Goal: Task Accomplishment & Management: Complete application form

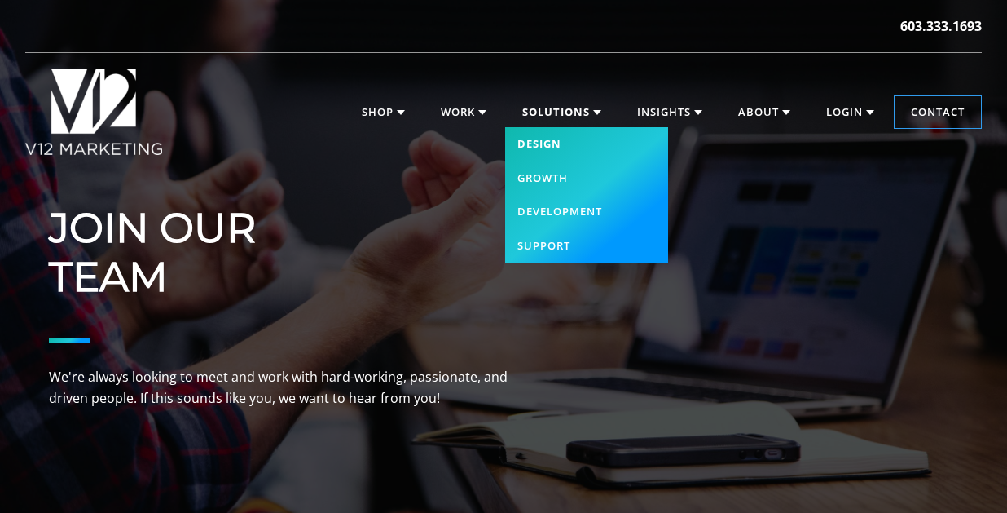
click at [543, 145] on link "Design" at bounding box center [586, 144] width 163 height 34
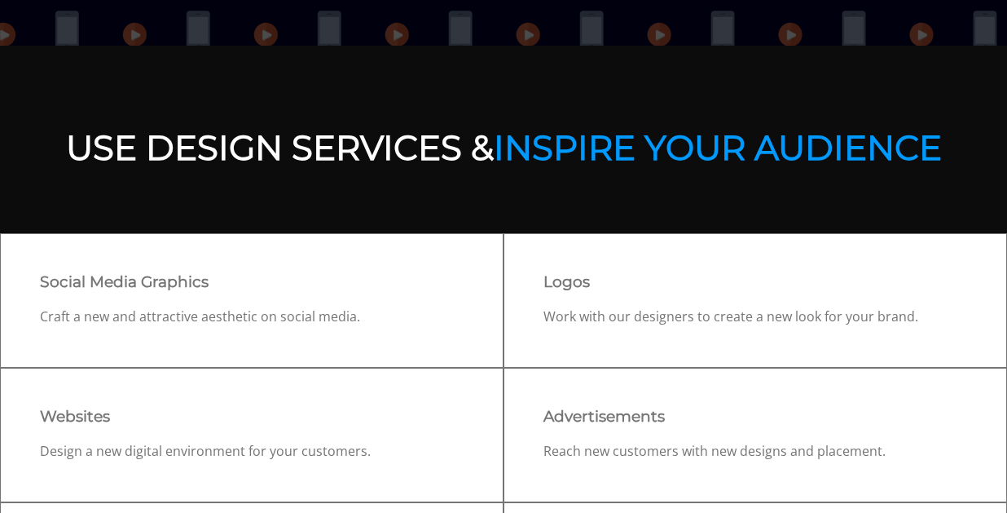
scroll to position [575, 0]
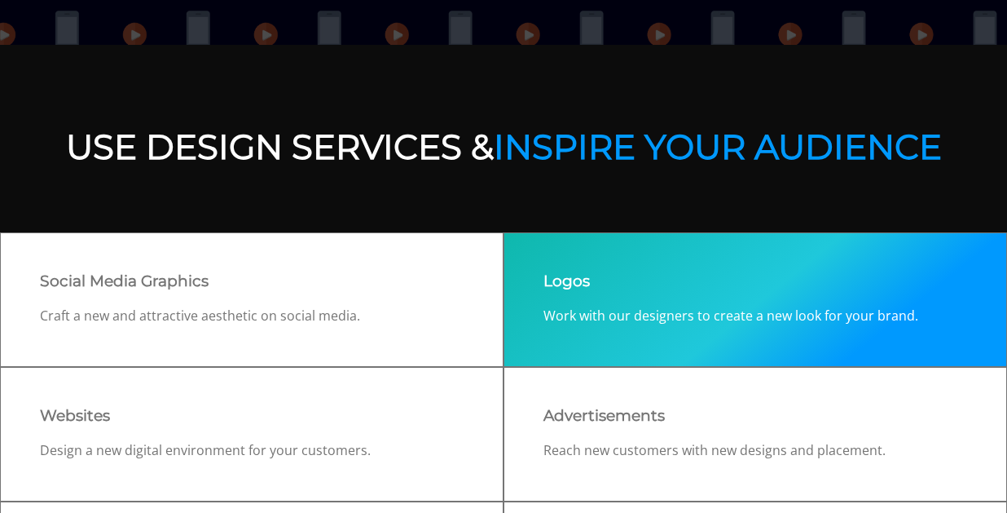
click at [608, 315] on p "Work with our designers to create a new look for your brand." at bounding box center [756, 316] width 424 height 21
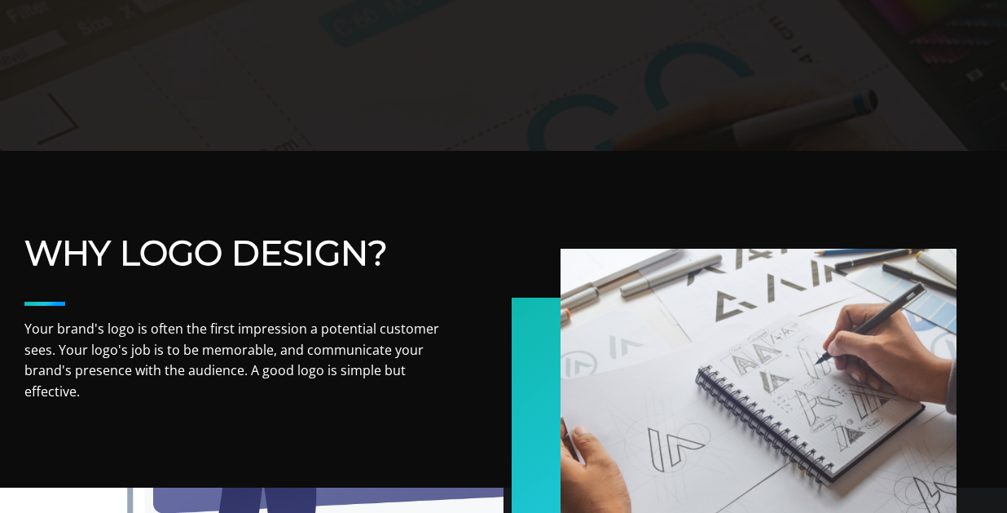
scroll to position [78, 0]
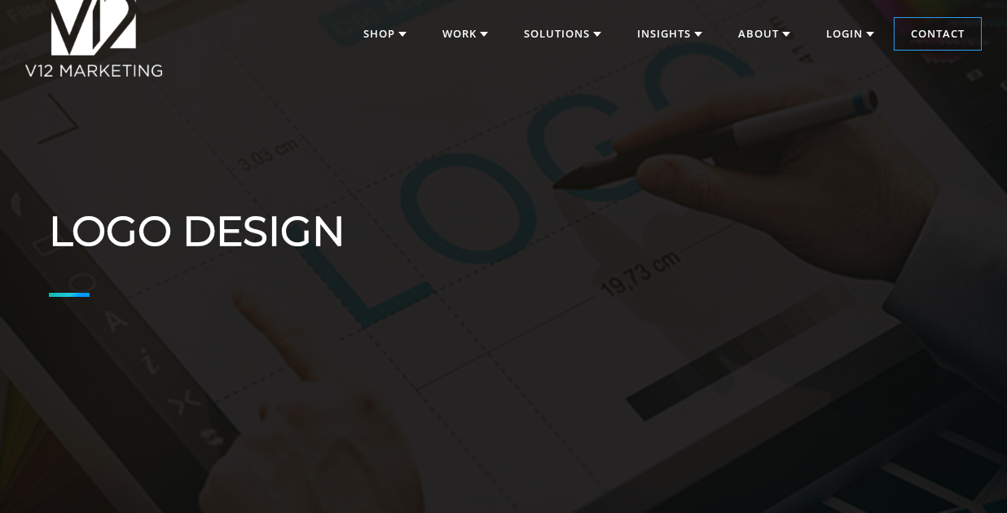
click at [337, 329] on div "Logo Design" at bounding box center [252, 260] width 407 height 270
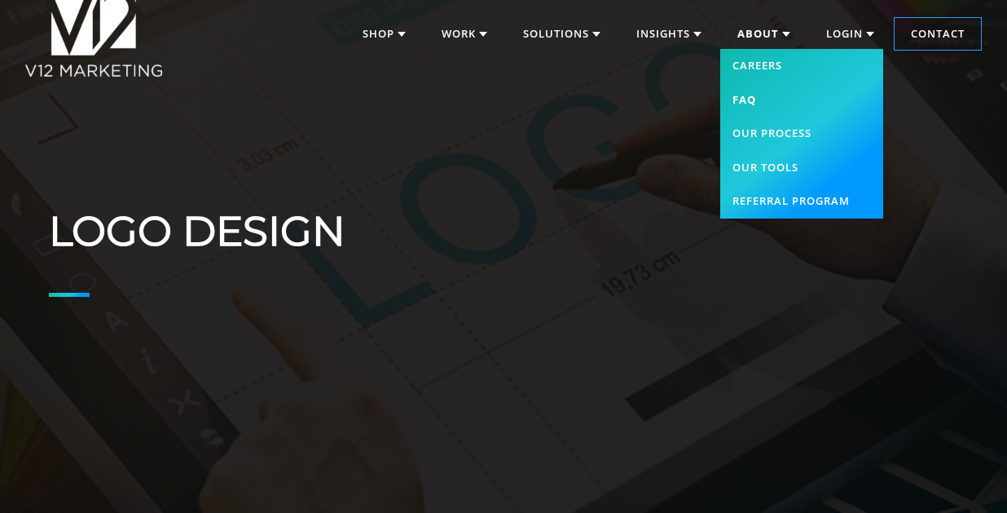
click at [746, 100] on link "FAQ" at bounding box center [801, 100] width 163 height 34
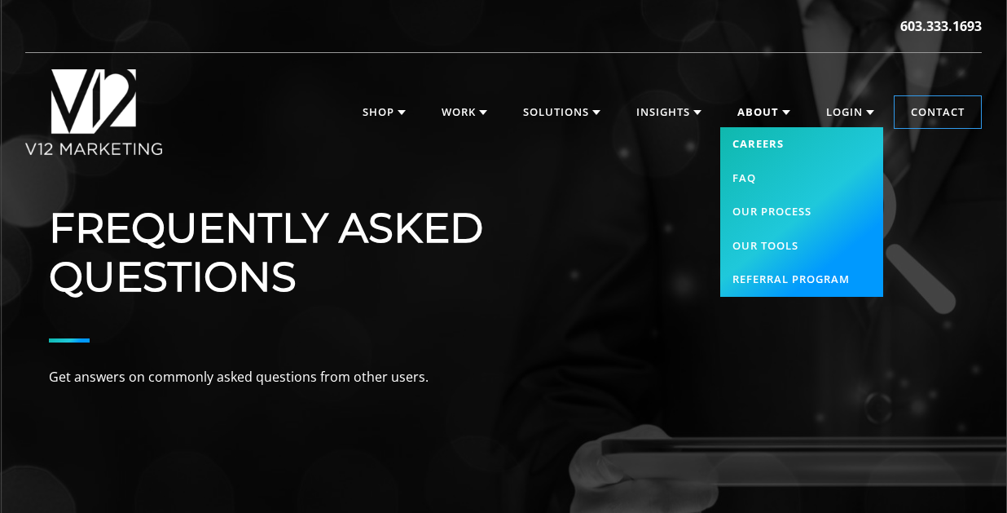
click at [768, 141] on link "Careers" at bounding box center [801, 144] width 163 height 34
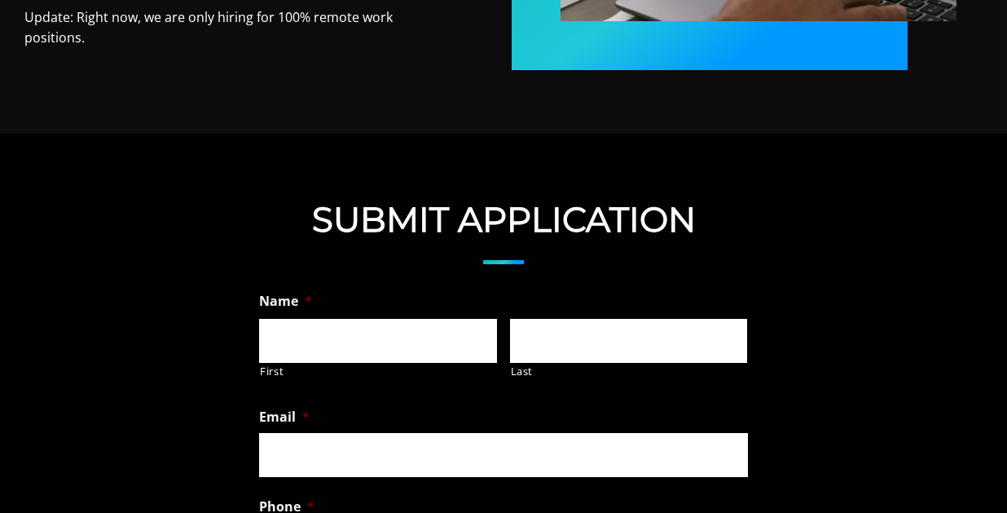
scroll to position [997, 0]
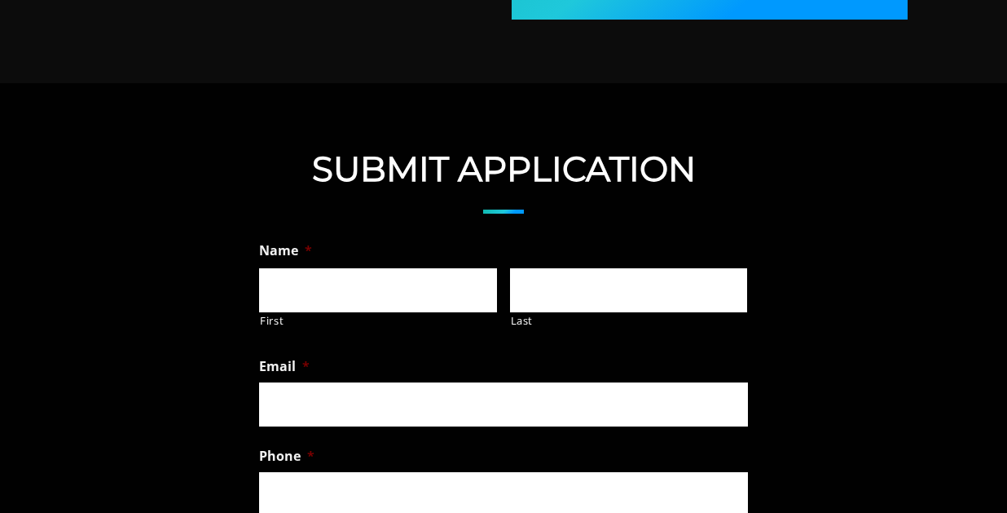
click at [351, 268] on input "First" at bounding box center [378, 290] width 238 height 44
type input "Lisa"
type input "Hastings"
type input "lhastings.design@gmail.com"
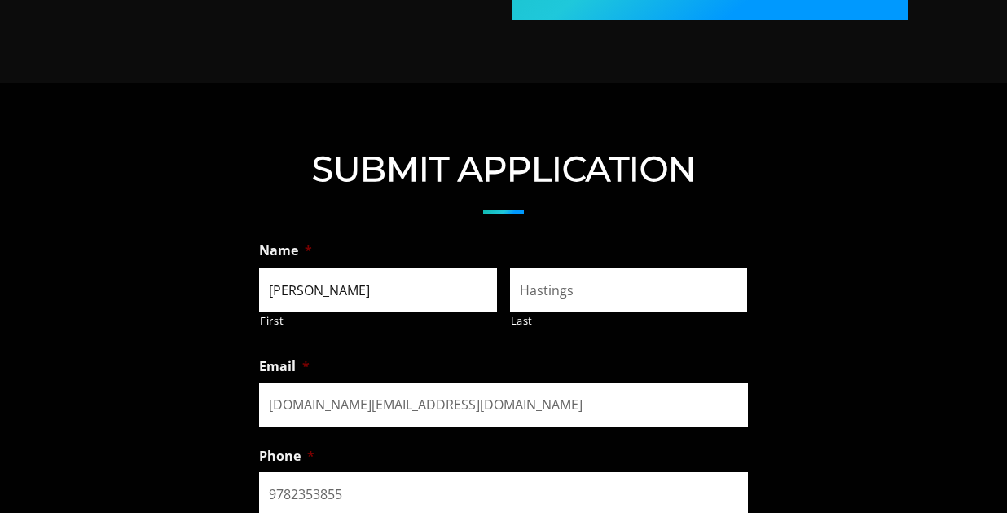
type input "(978) 235-3855"
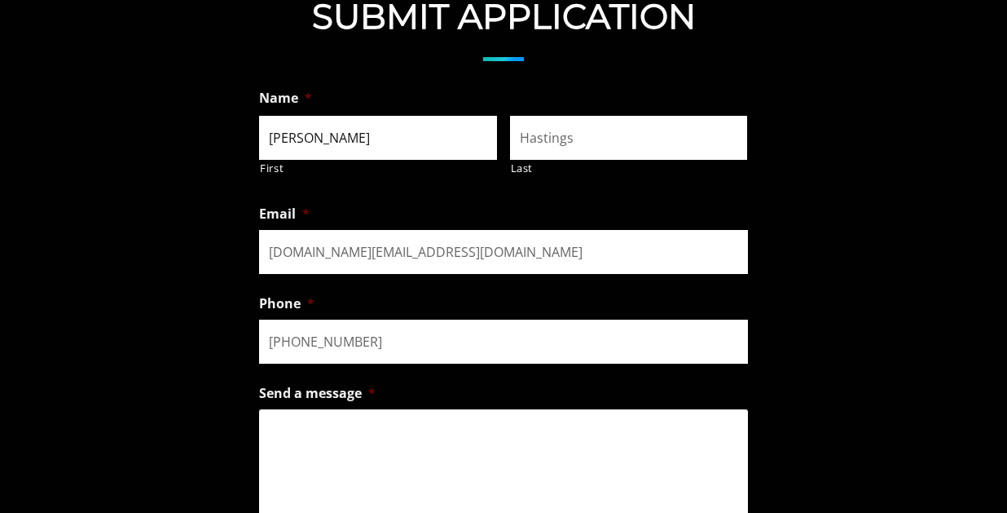
scroll to position [1227, 0]
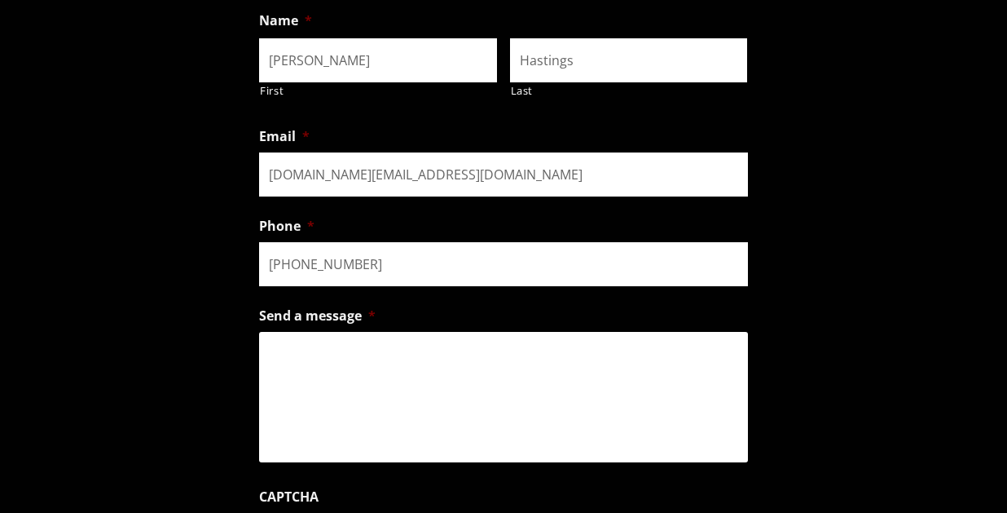
click at [453, 341] on textarea "Send a message *" at bounding box center [503, 397] width 489 height 130
paste textarea "I’m Lisa — a dynamic designer with a talent for creating vibrant, fresh, and co…"
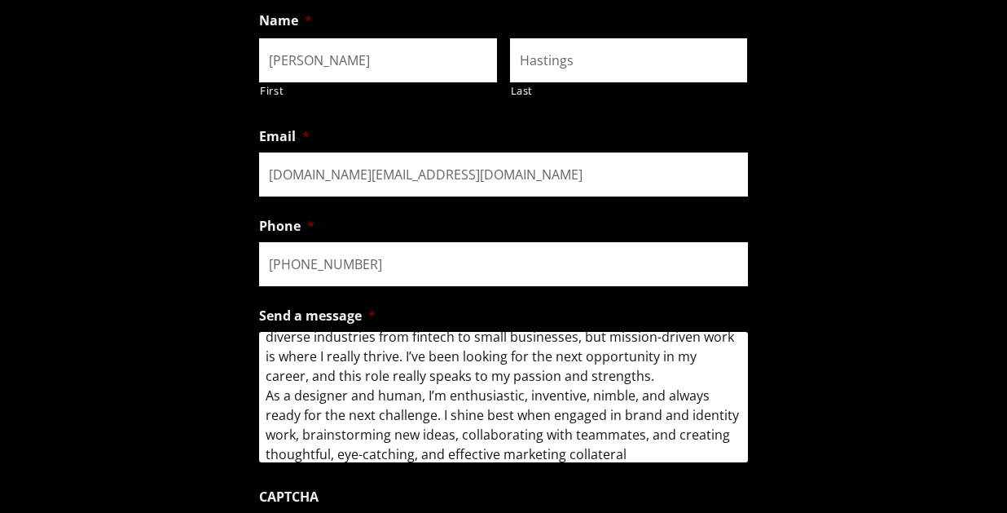
scroll to position [0, 0]
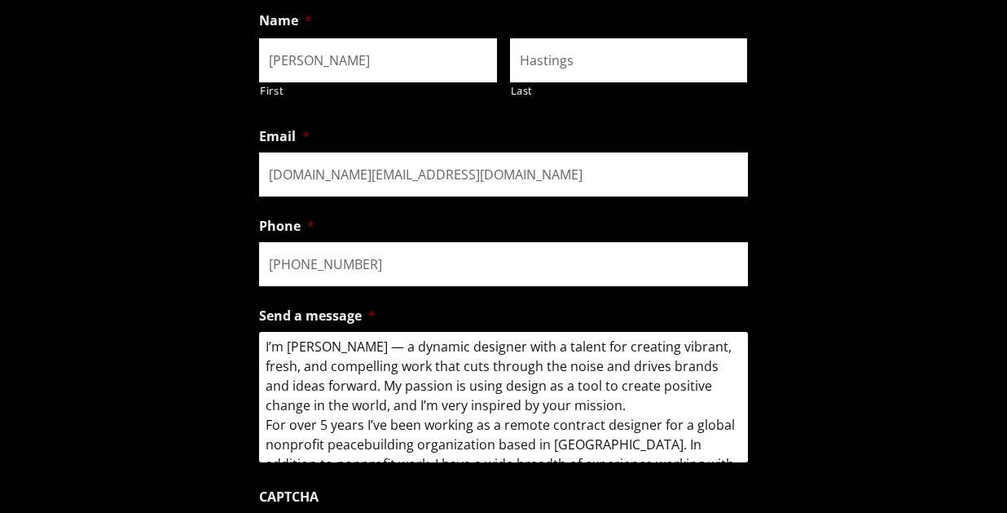
drag, startPoint x: 549, startPoint y: 382, endPoint x: 324, endPoint y: 370, distance: 225.2
click at [324, 370] on textarea "I’m Lisa — a dynamic designer with a talent for creating vibrant, fresh, and co…" at bounding box center [503, 397] width 489 height 130
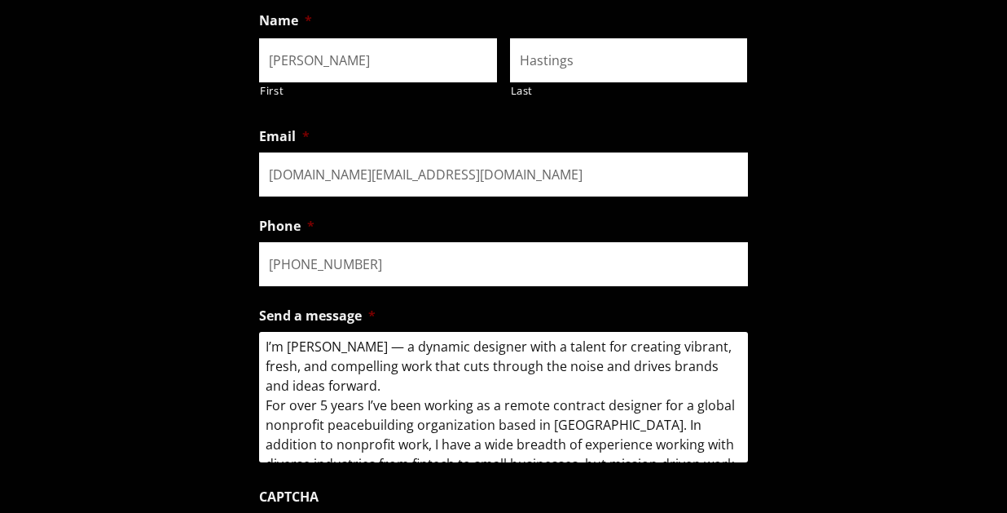
drag, startPoint x: 306, startPoint y: 362, endPoint x: 320, endPoint y: 370, distance: 16.1
click at [320, 370] on textarea "I’m Lisa — a dynamic designer with a talent for creating vibrant, fresh, and co…" at bounding box center [503, 397] width 489 height 130
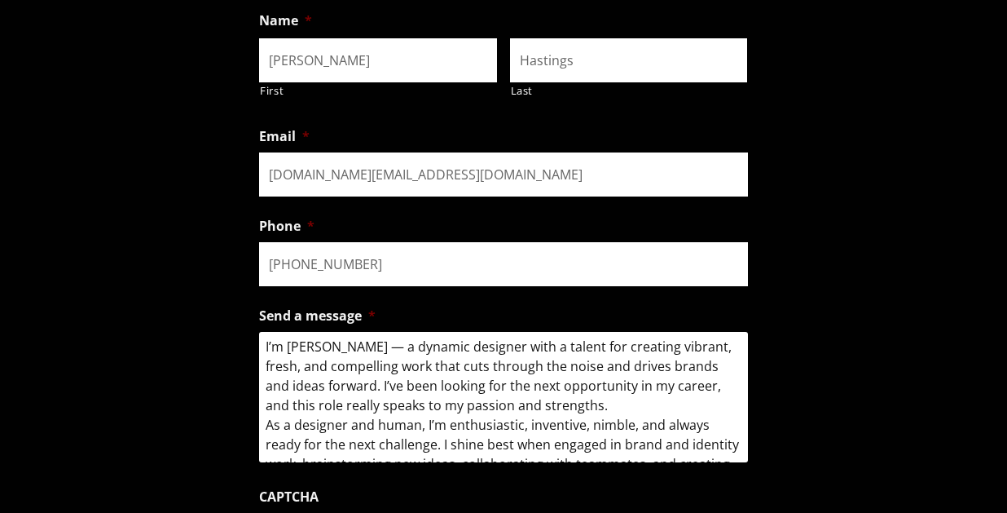
click at [339, 368] on textarea "I’m Lisa — a dynamic designer with a talent for creating vibrant, fresh, and co…" at bounding box center [503, 397] width 489 height 130
click at [371, 369] on textarea "I’m Lisa — a dynamic designer with a talent for creating vibrant, fresh, and co…" at bounding box center [503, 397] width 489 height 130
drag, startPoint x: 533, startPoint y: 369, endPoint x: 467, endPoint y: 369, distance: 66.0
click at [467, 369] on textarea "I’m Lisa — a dynamic designer with a talent for creating vibrant, fresh, and co…" at bounding box center [503, 397] width 489 height 130
drag, startPoint x: 557, startPoint y: 382, endPoint x: 638, endPoint y: 367, distance: 82.1
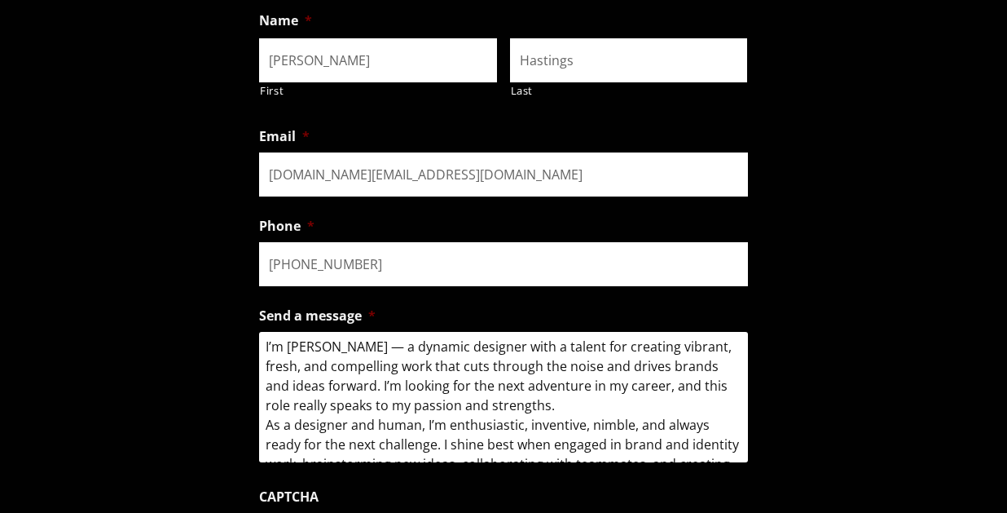
click at [638, 367] on textarea "I’m Lisa — a dynamic designer with a talent for creating vibrant, fresh, and co…" at bounding box center [503, 397] width 489 height 130
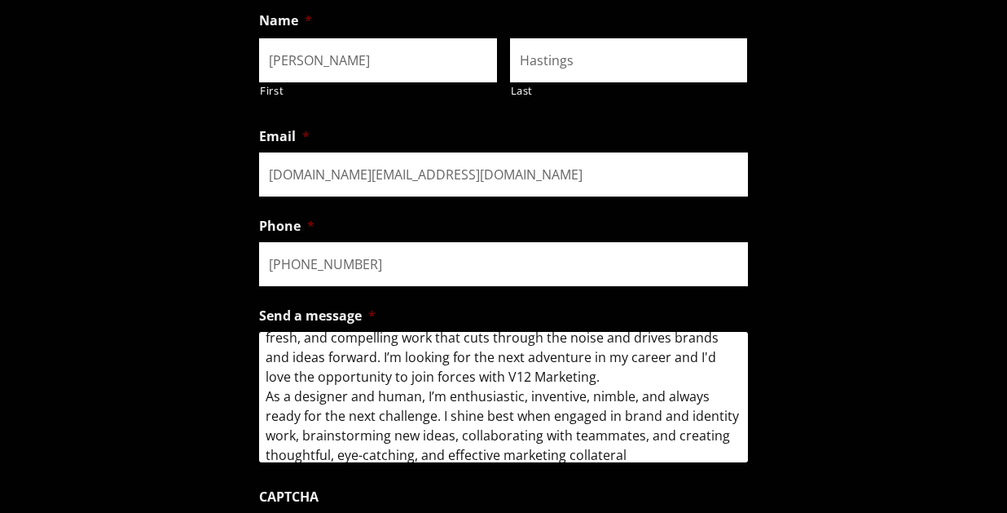
scroll to position [36, 0]
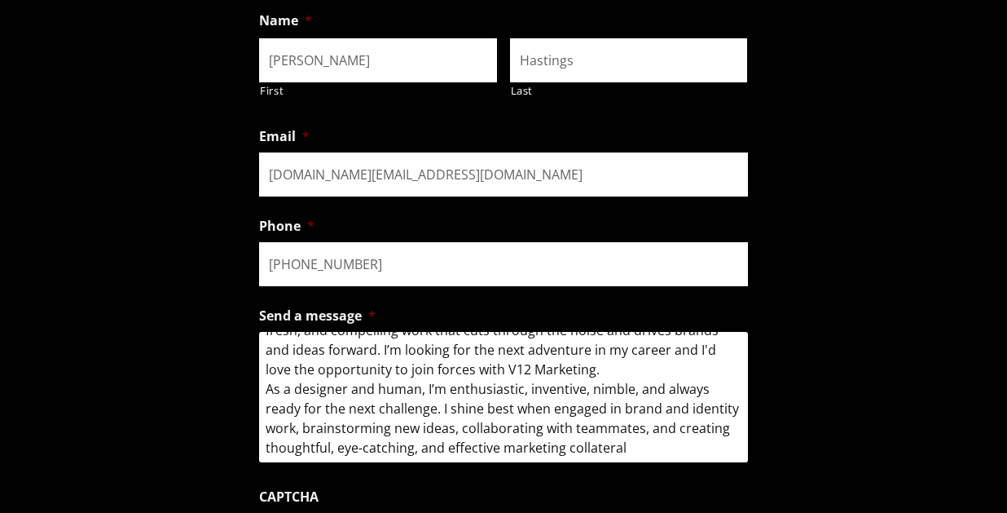
click at [561, 353] on textarea "I’m Lisa — a dynamic designer with a talent for creating vibrant, fresh, and co…" at bounding box center [503, 397] width 489 height 130
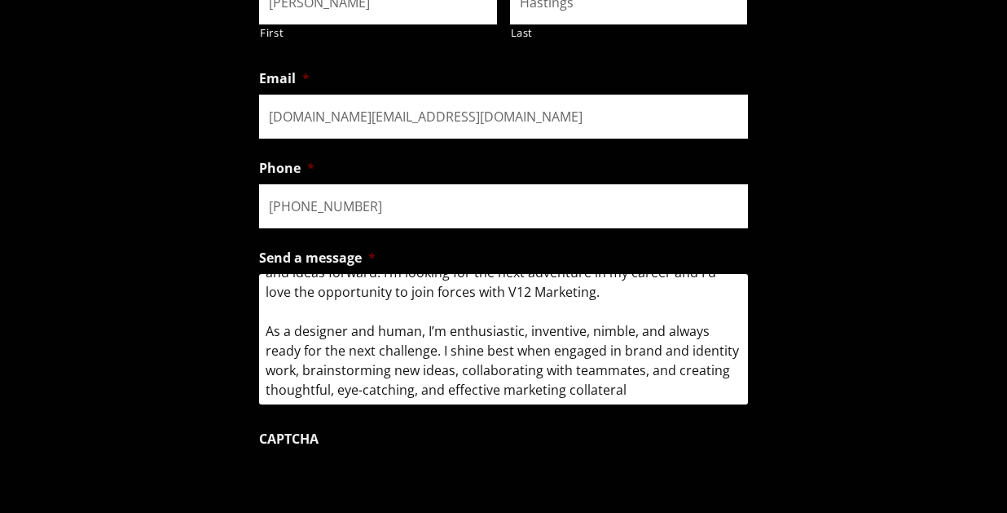
scroll to position [1292, 0]
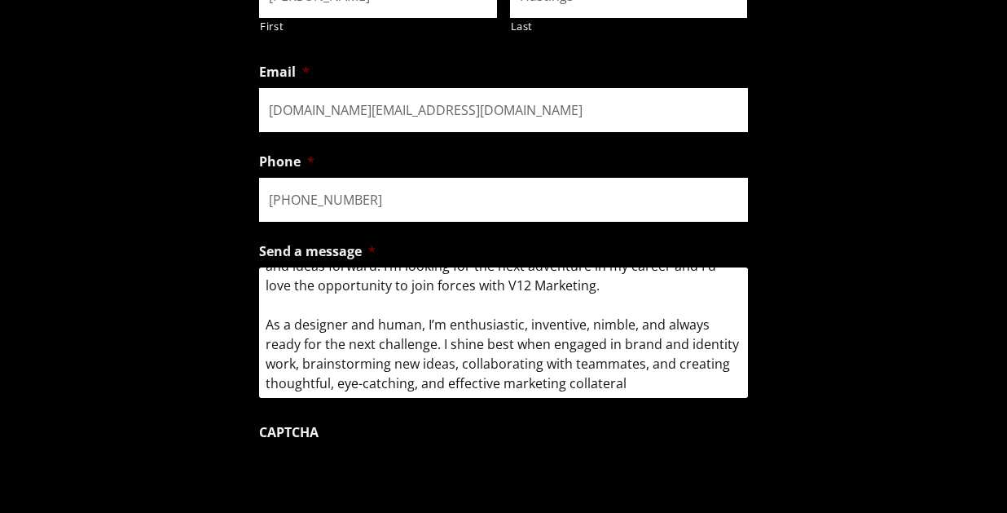
click at [499, 372] on textarea "I’m Lisa — a dynamic designer with a talent for creating vibrant, fresh, and co…" at bounding box center [503, 332] width 489 height 130
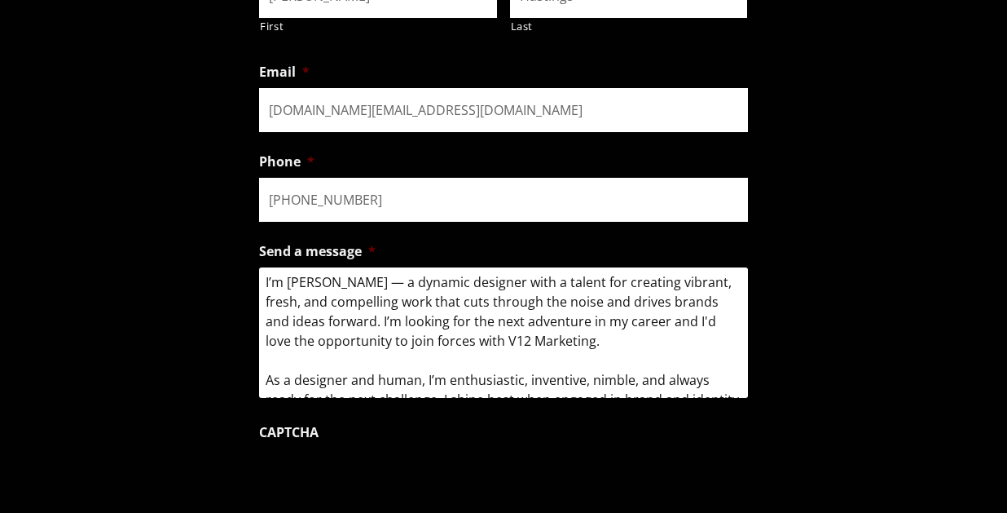
click at [548, 330] on textarea "I’m Lisa — a dynamic designer with a talent for creating vibrant, fresh, and co…" at bounding box center [503, 332] width 489 height 130
click at [615, 326] on textarea "I’m Lisa — a dynamic designer with a talent for creating vibrant, fresh, and co…" at bounding box center [503, 332] width 489 height 130
click at [352, 323] on textarea "I’m Lisa — a dynamic designer with a talent for creating vibrant, fresh, and co…" at bounding box center [503, 332] width 489 height 130
drag, startPoint x: 530, startPoint y: 322, endPoint x: 437, endPoint y: 323, distance: 92.9
click at [436, 323] on textarea "I’m Lisa — a dynamic designer with a talent for creating vibrant, fresh, and co…" at bounding box center [503, 332] width 489 height 130
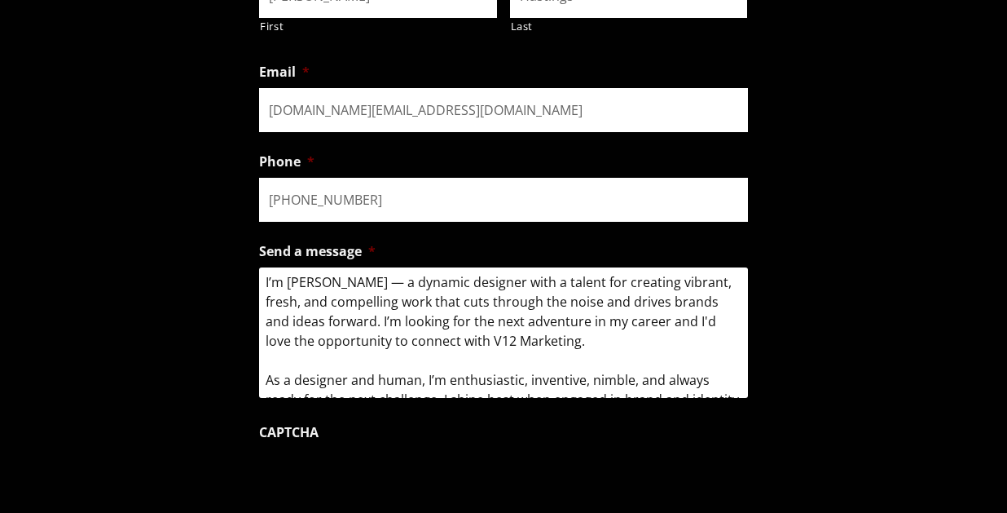
click at [525, 321] on textarea "I’m Lisa — a dynamic designer with a talent for creating vibrant, fresh, and co…" at bounding box center [503, 332] width 489 height 130
click at [527, 323] on textarea "I’m Lisa — a dynamic designer with a talent for creating vibrant, fresh, and co…" at bounding box center [503, 332] width 489 height 130
drag, startPoint x: 339, startPoint y: 323, endPoint x: 262, endPoint y: 323, distance: 77.4
click at [262, 323] on textarea "I’m Lisa — a dynamic designer with a talent for creating vibrant, fresh, and co…" at bounding box center [503, 332] width 489 height 130
drag, startPoint x: 533, startPoint y: 321, endPoint x: 501, endPoint y: 321, distance: 31.8
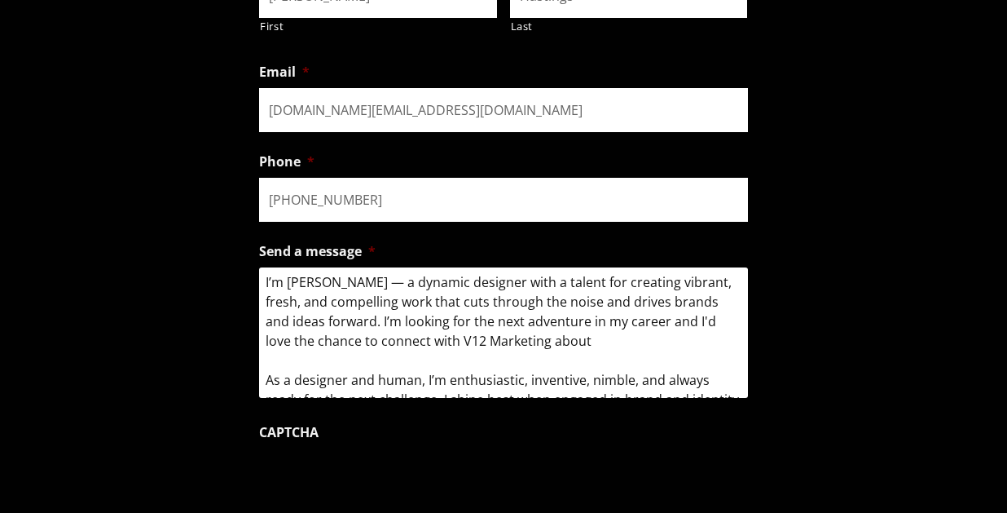
click at [501, 321] on textarea "I’m Lisa — a dynamic designer with a talent for creating vibrant, fresh, and co…" at bounding box center [503, 332] width 489 height 130
drag, startPoint x: 323, startPoint y: 323, endPoint x: 265, endPoint y: 323, distance: 57.9
click at [265, 323] on textarea "I’m Lisa — a dynamic designer with a talent for creating vibrant, fresh, and co…" at bounding box center [503, 332] width 489 height 130
click at [605, 330] on textarea "I’m Lisa — a dynamic designer with a talent for creating vibrant, fresh, and co…" at bounding box center [503, 332] width 489 height 130
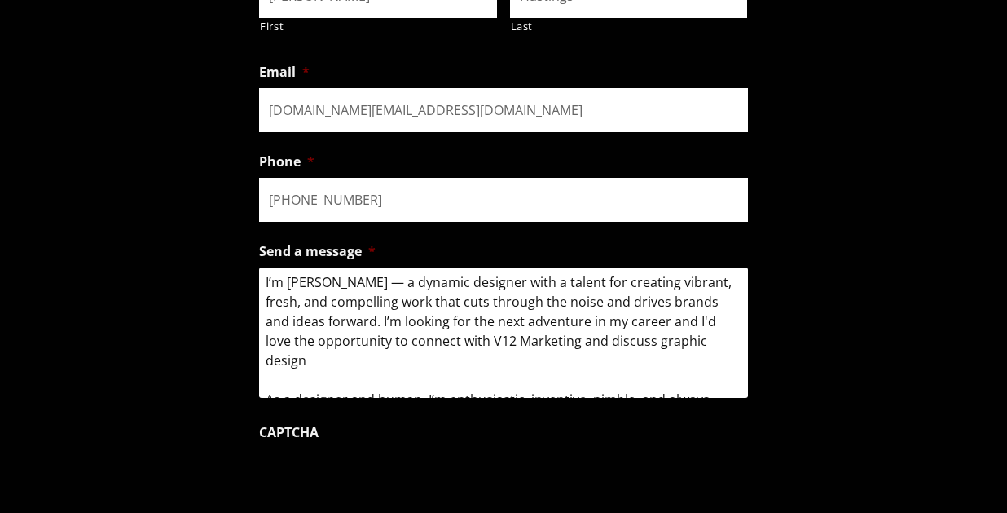
drag, startPoint x: 694, startPoint y: 325, endPoint x: 523, endPoint y: 325, distance: 171.1
click at [523, 325] on textarea "I’m Lisa — a dynamic designer with a talent for creating vibrant, fresh, and co…" at bounding box center [503, 332] width 489 height 130
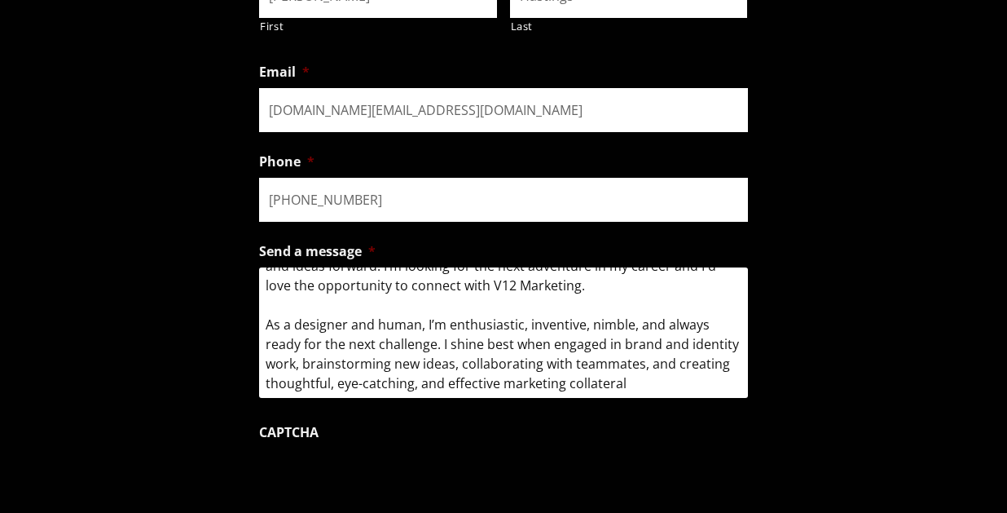
scroll to position [1327, 0]
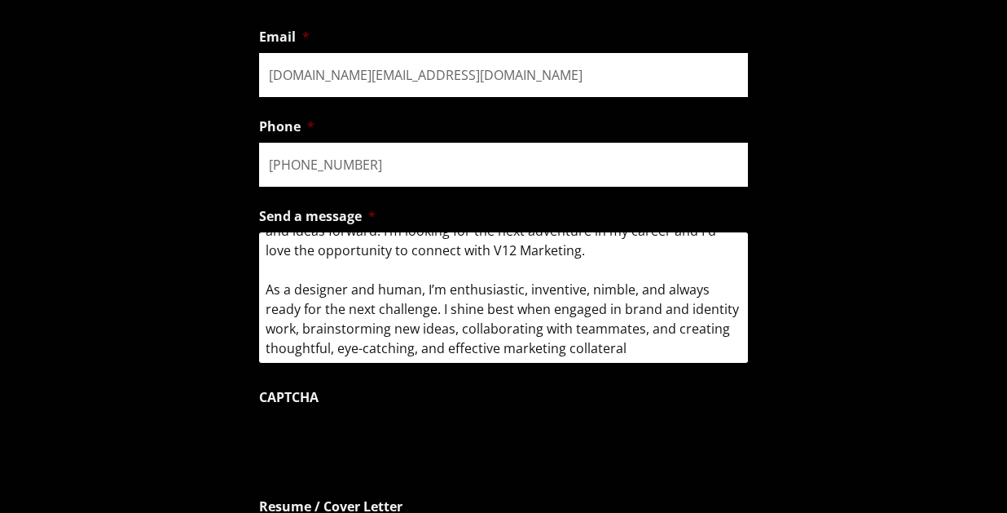
drag, startPoint x: 634, startPoint y: 330, endPoint x: 205, endPoint y: 262, distance: 433.9
click at [205, 262] on form "Name * Lisa First Hastings Last Email * lhastings.design@gmail.com Phone * (978…" at bounding box center [503, 316] width 1007 height 823
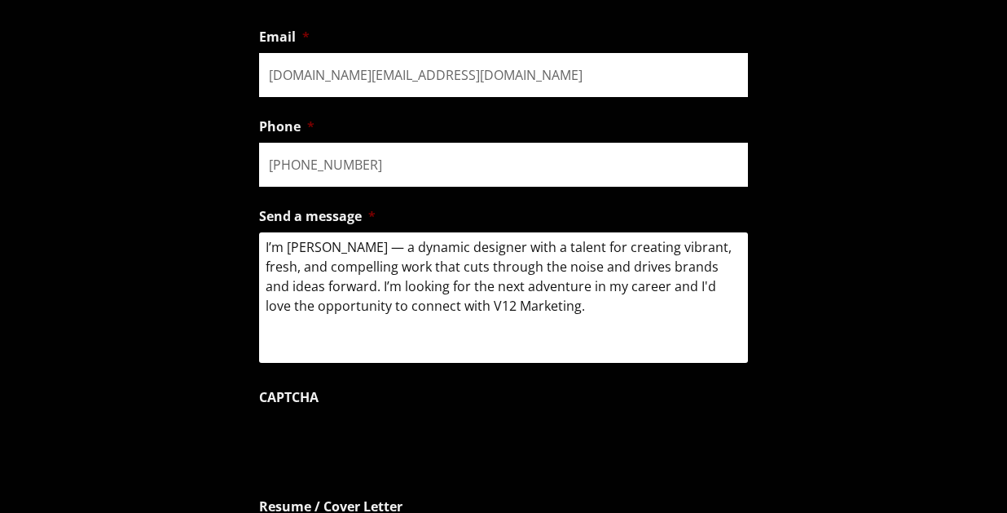
scroll to position [0, 0]
click at [266, 232] on textarea "I’m Lisa — a dynamic designer with a talent for creating vibrant, fresh, and co…" at bounding box center [503, 297] width 489 height 130
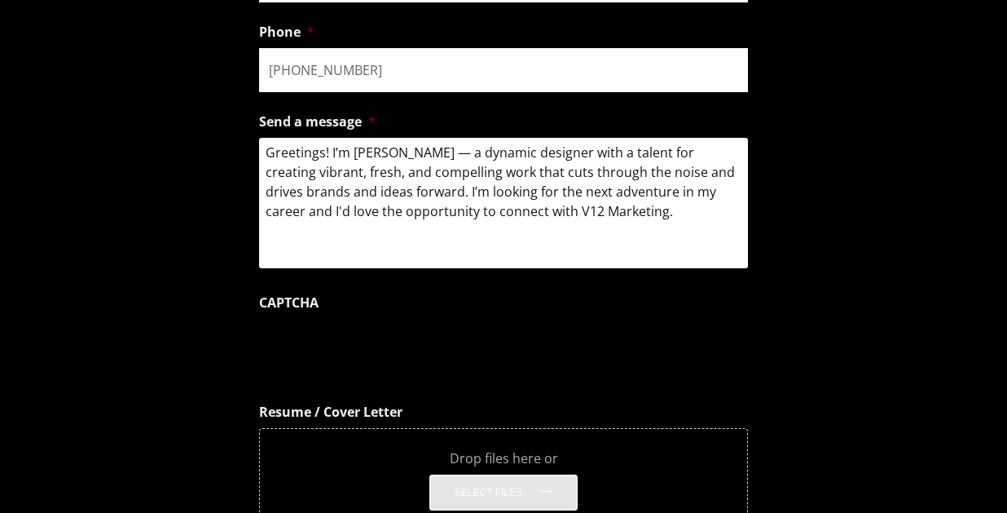
scroll to position [1424, 0]
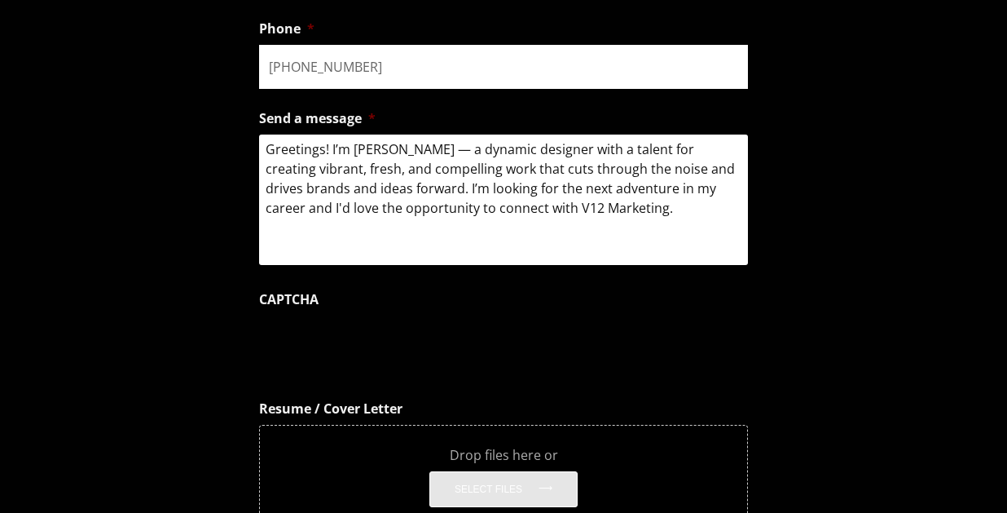
type textarea "Greetings! I’m Lisa — a dynamic designer with a talent for creating vibrant, fr…"
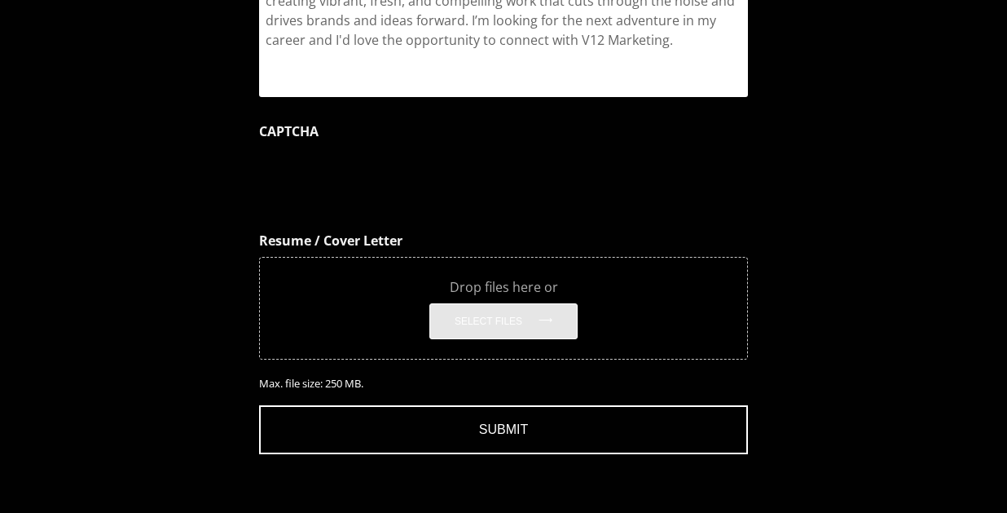
scroll to position [1595, 0]
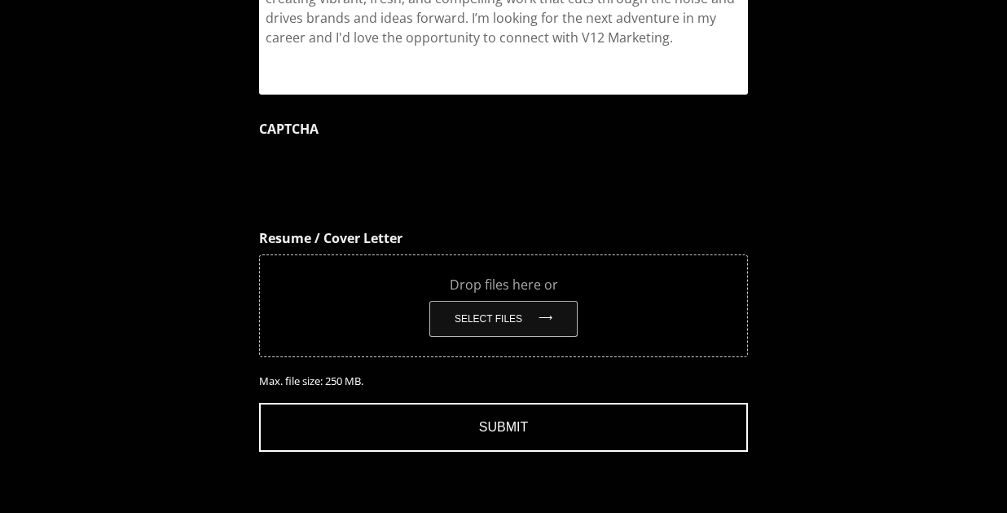
click at [501, 310] on button "Select files" at bounding box center [503, 319] width 148 height 36
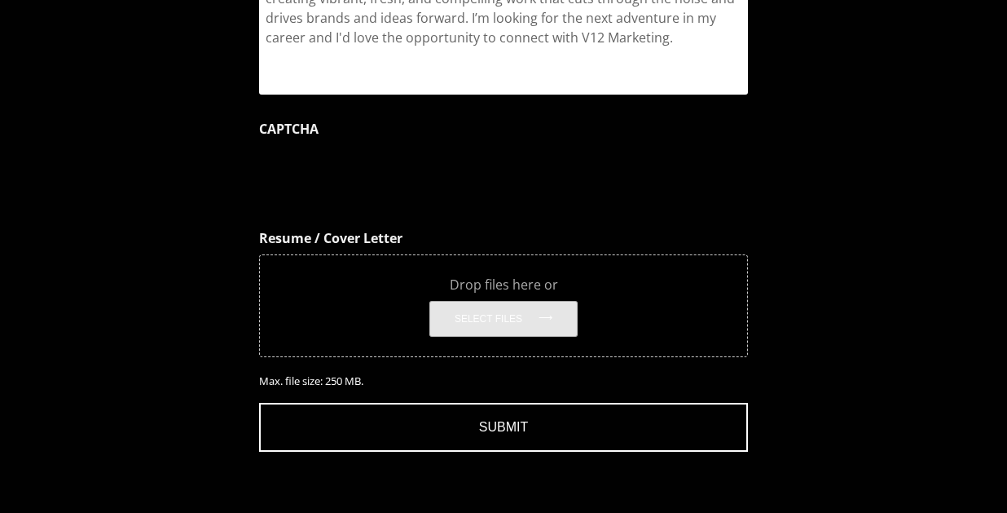
type input "C:\fakepath\LHastings_Resume_2025.pdf"
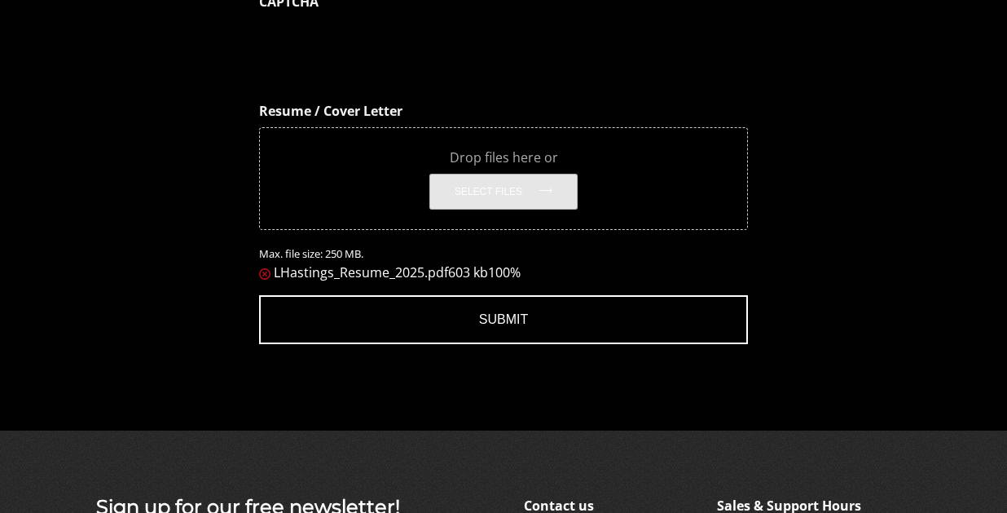
scroll to position [1714, 0]
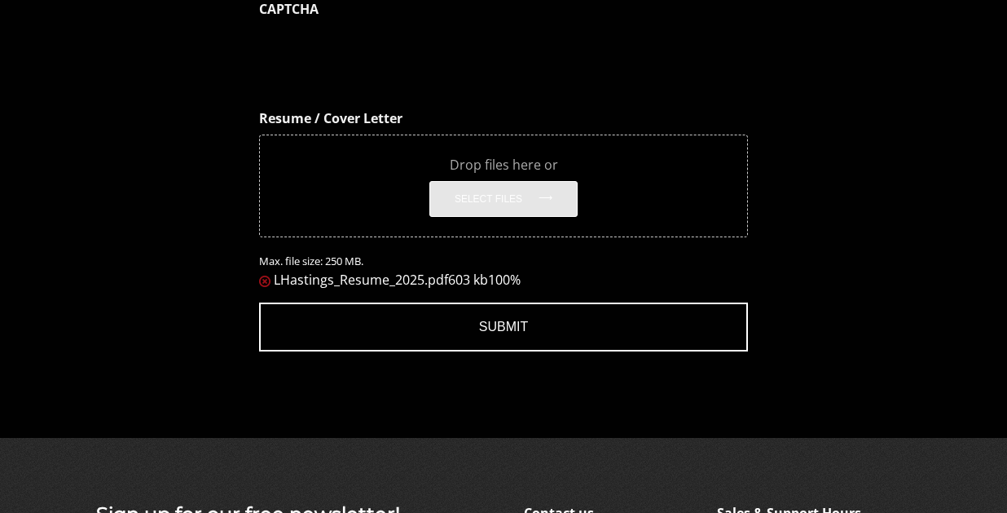
click at [540, 323] on input "Submit" at bounding box center [503, 326] width 489 height 49
click at [527, 302] on input "Submit" at bounding box center [503, 326] width 489 height 49
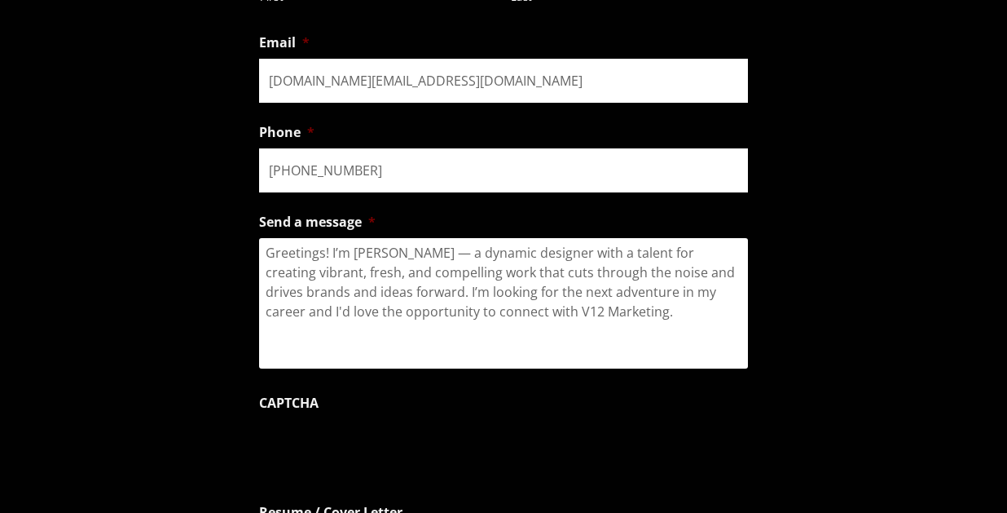
scroll to position [1569, 0]
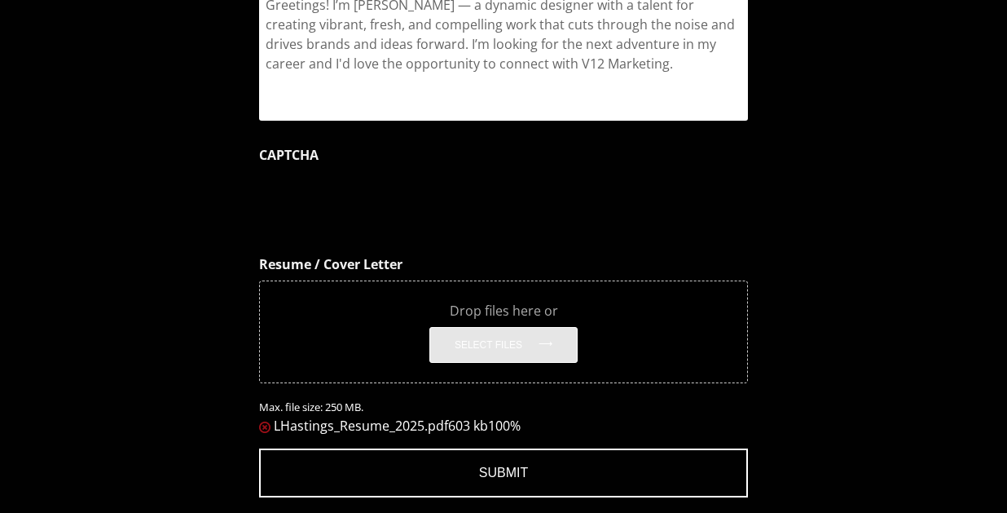
click at [328, 416] on span "LHastings_Resume_2025.pdf" at bounding box center [361, 425] width 174 height 18
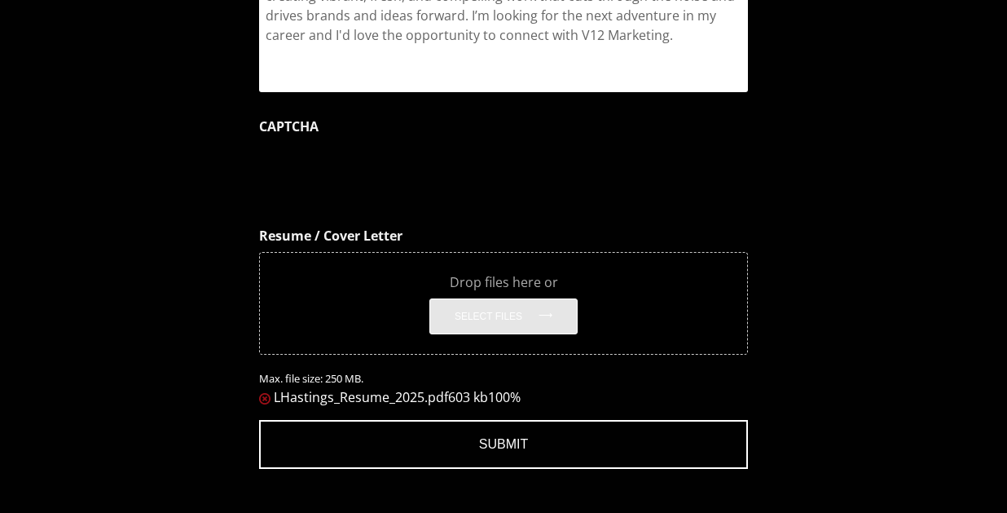
click at [476, 422] on input "Submit" at bounding box center [503, 444] width 489 height 49
